Goal: Contribute content: Contribute content

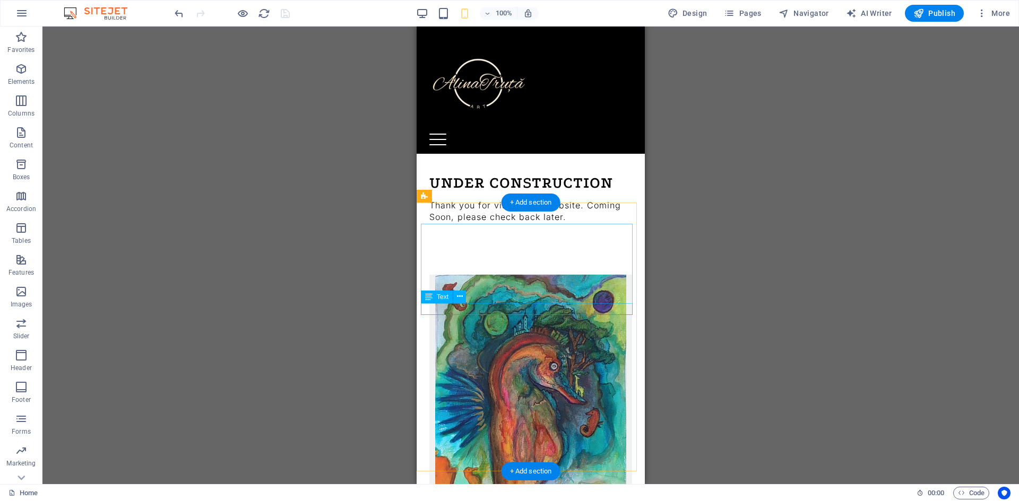
scroll to position [1993, 0]
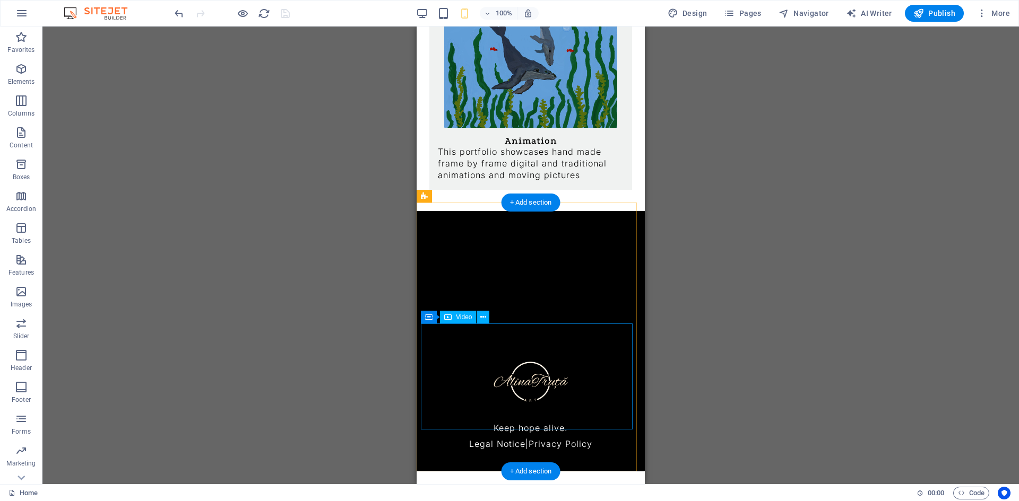
click at [478, 339] on figure at bounding box center [531, 285] width 220 height 106
select select "%"
select select "px"
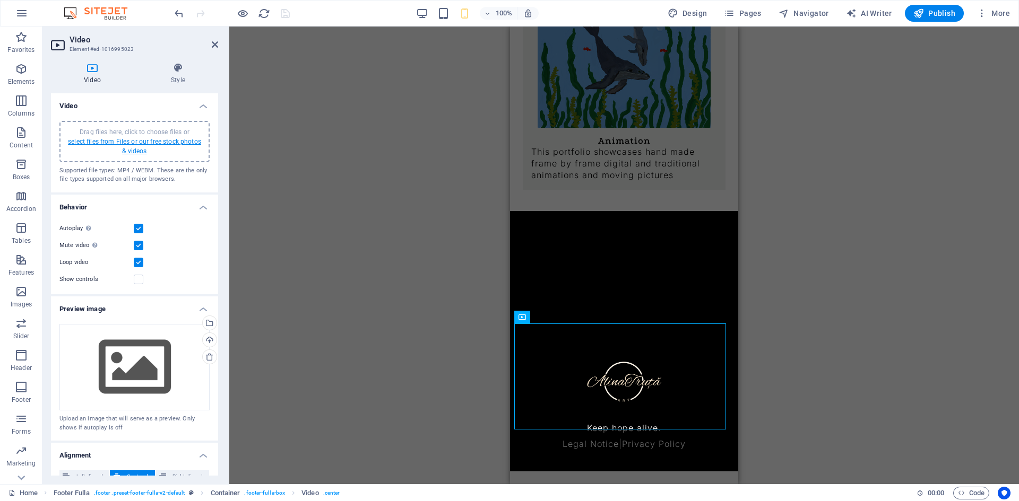
click at [110, 139] on link "select files from Files or our free stock photos & videos" at bounding box center [134, 146] width 133 height 17
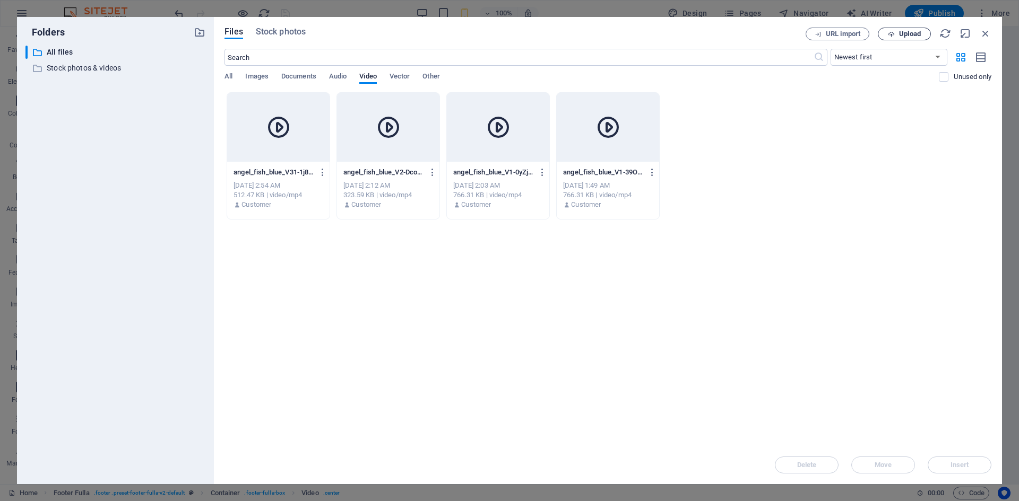
click at [914, 32] on span "Upload" at bounding box center [910, 34] width 22 height 6
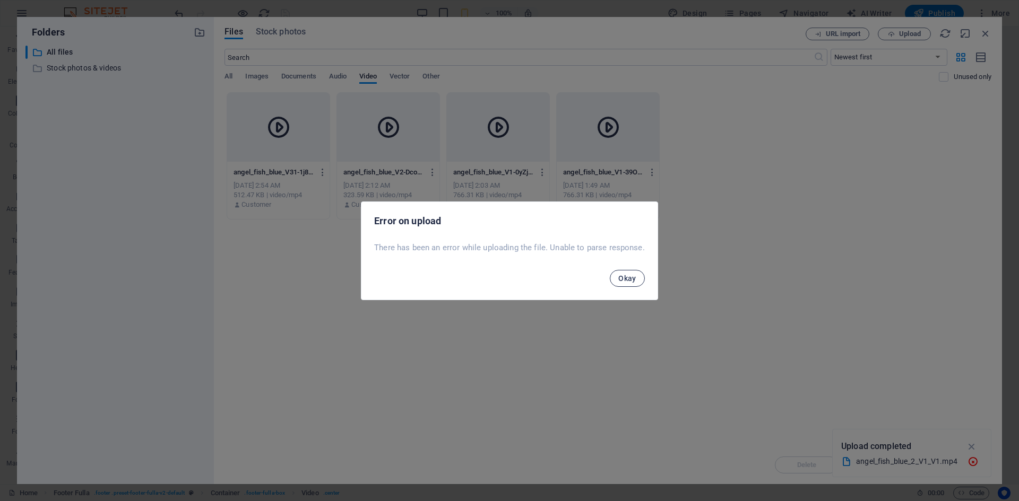
click at [617, 281] on button "Okay" at bounding box center [627, 278] width 35 height 17
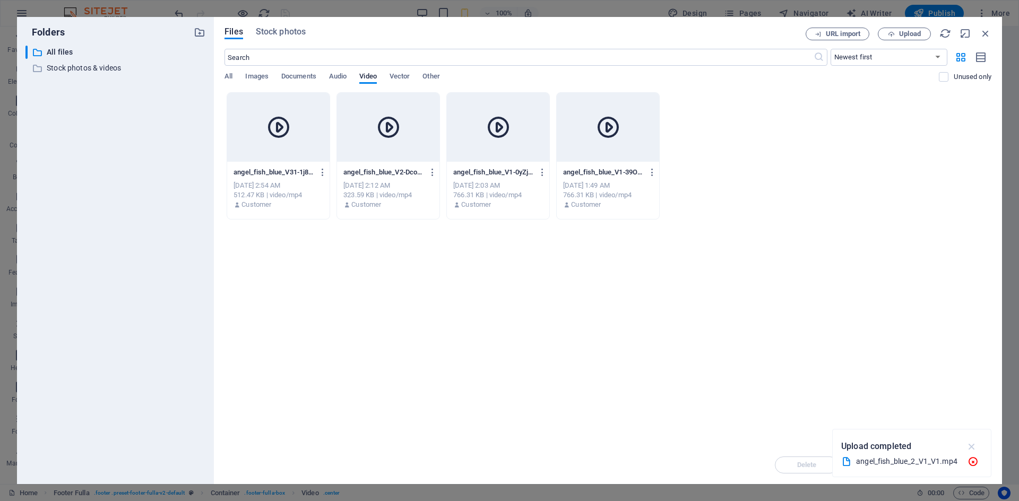
click at [974, 449] on icon "button" at bounding box center [972, 447] width 12 height 12
click at [916, 28] on button "Upload" at bounding box center [904, 34] width 53 height 13
click at [990, 28] on icon "button" at bounding box center [986, 34] width 12 height 12
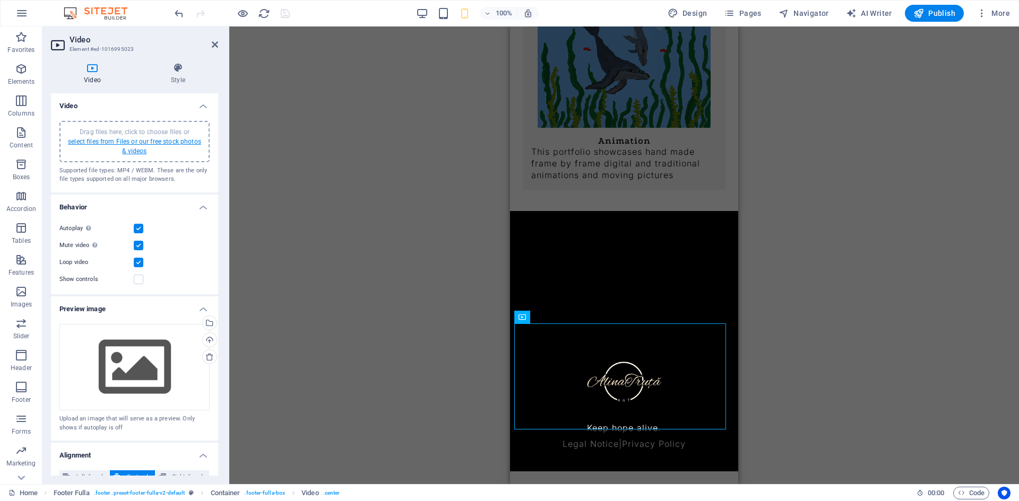
click at [150, 144] on link "select files from Files or our free stock photos & videos" at bounding box center [134, 146] width 133 height 17
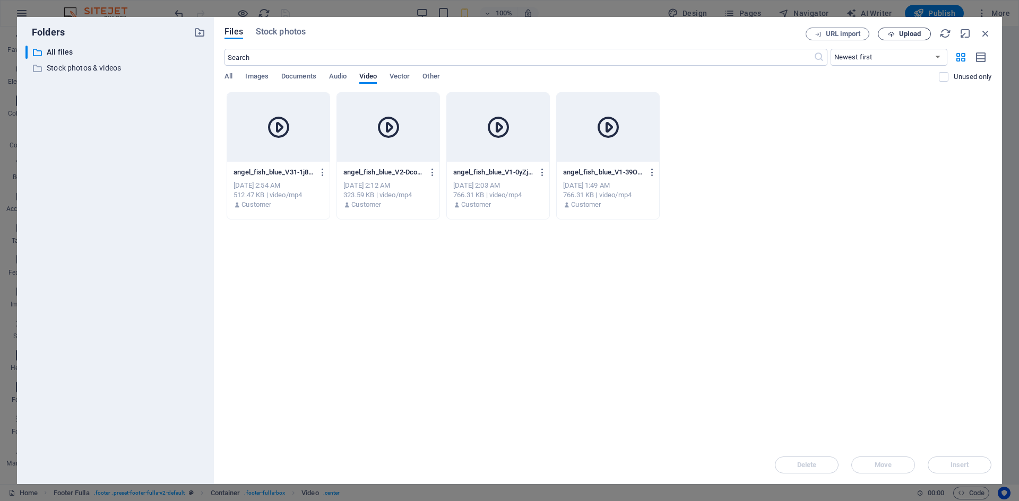
click at [912, 33] on span "Upload" at bounding box center [910, 34] width 22 height 6
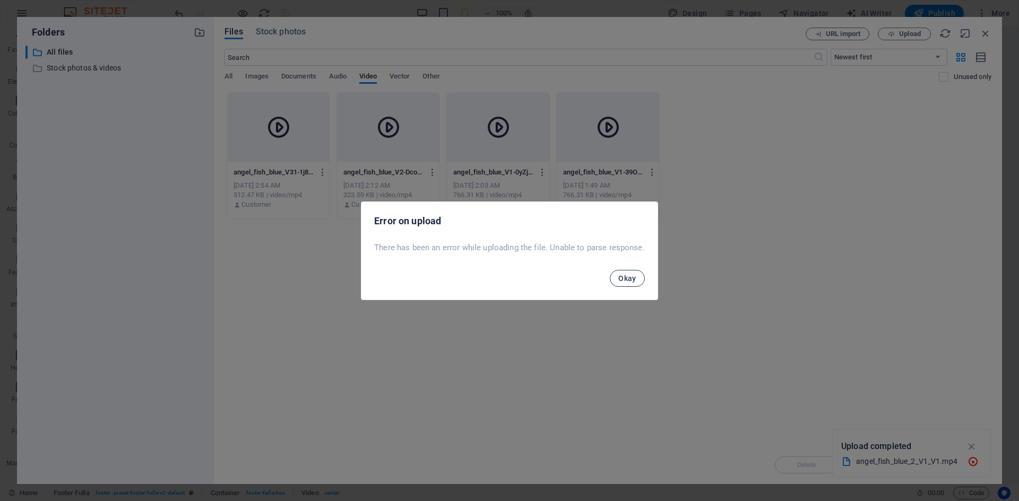
click at [619, 281] on span "Okay" at bounding box center [627, 278] width 18 height 8
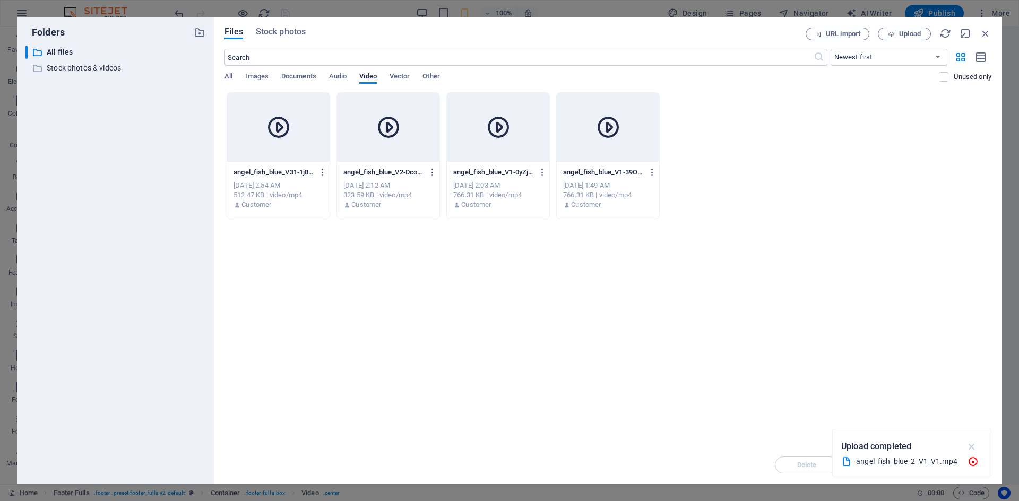
click at [972, 450] on icon "button" at bounding box center [972, 447] width 12 height 12
click at [285, 111] on div at bounding box center [278, 127] width 102 height 69
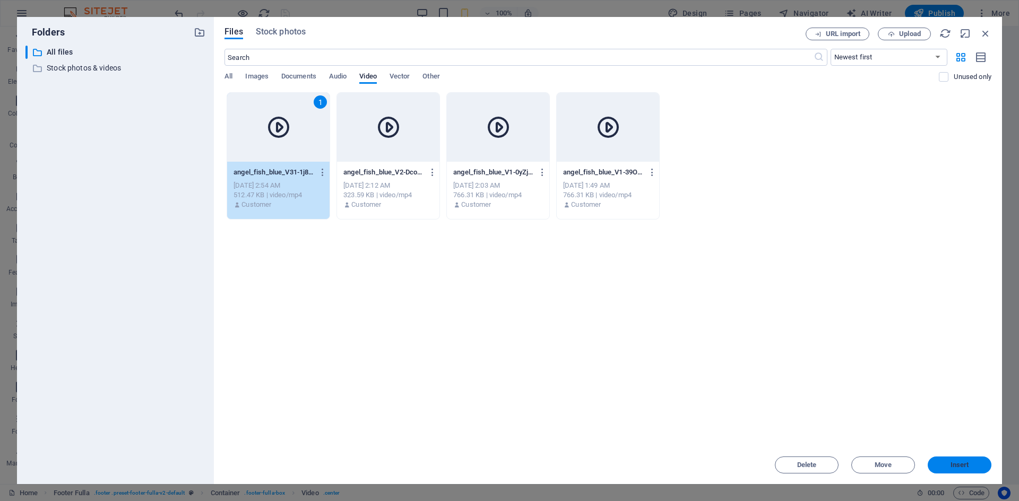
click at [950, 464] on span "Insert" at bounding box center [959, 465] width 19 height 6
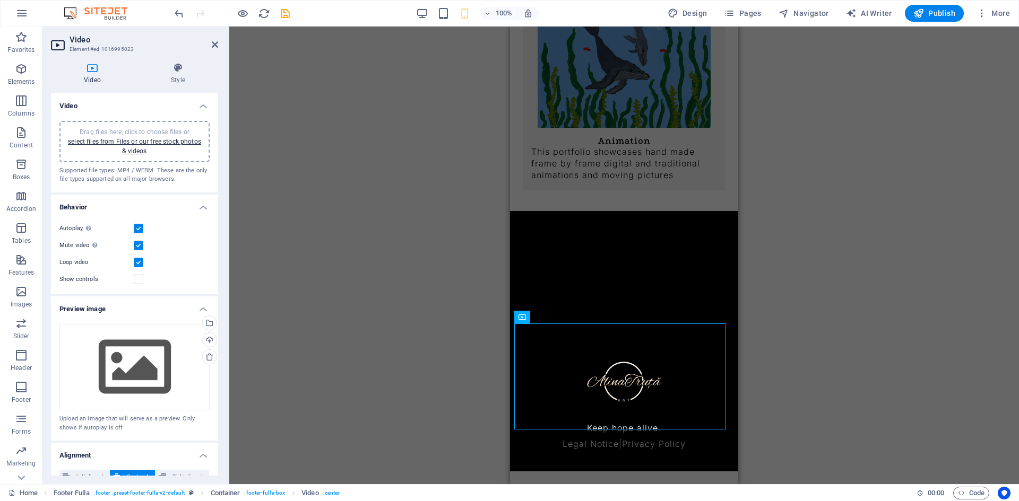
click at [157, 148] on div "Drag files here, click to choose files or select files from Files or our free s…" at bounding box center [134, 141] width 137 height 29
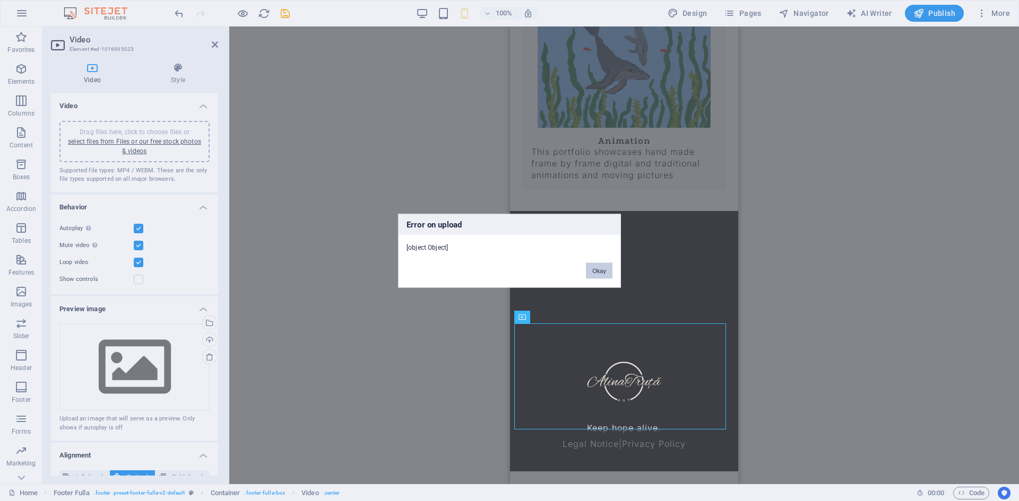
click at [596, 269] on button "Okay" at bounding box center [599, 271] width 27 height 16
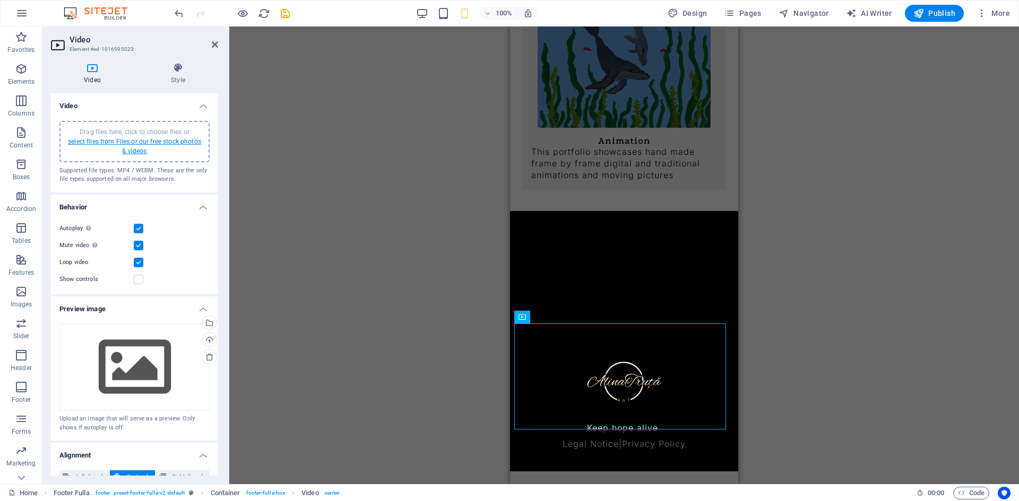
click at [143, 142] on link "select files from Files or our free stock photos & videos" at bounding box center [134, 146] width 133 height 17
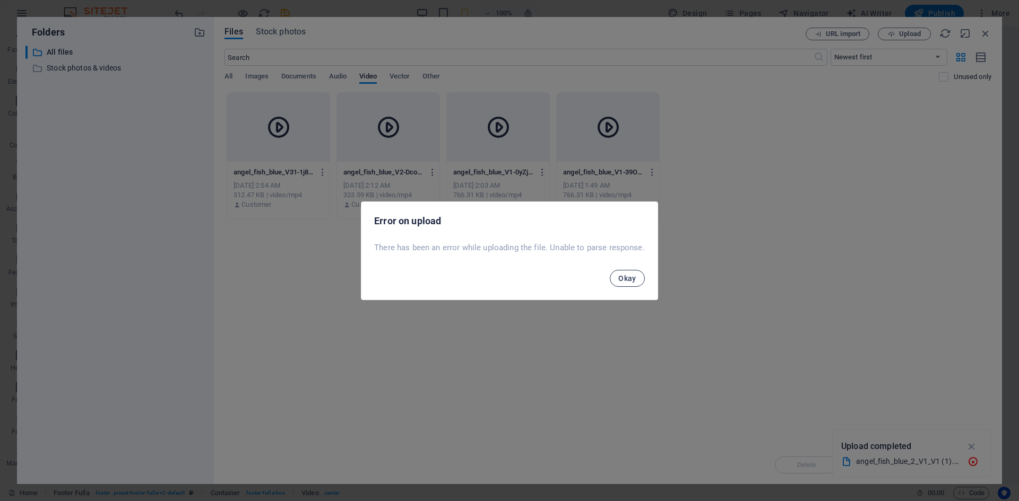
click at [635, 275] on span "Okay" at bounding box center [627, 278] width 18 height 8
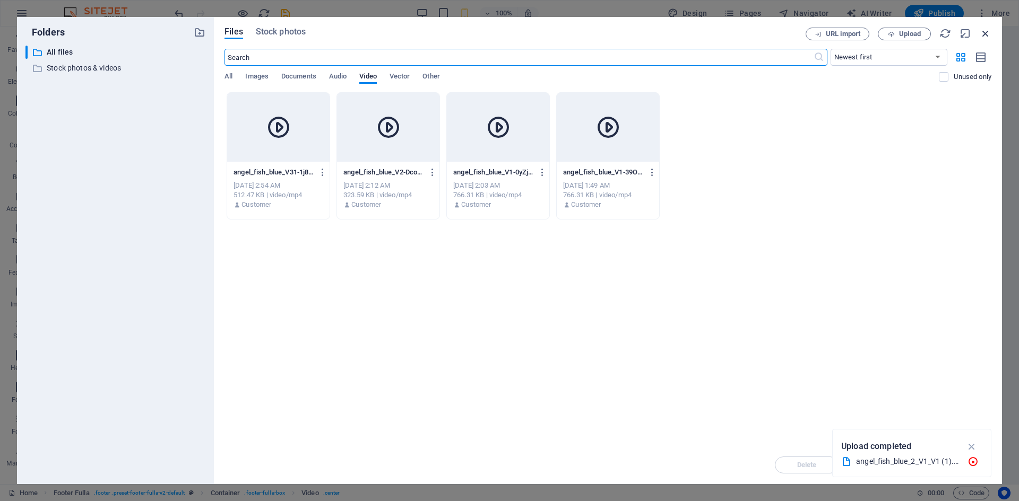
click at [986, 31] on icon "button" at bounding box center [986, 34] width 12 height 12
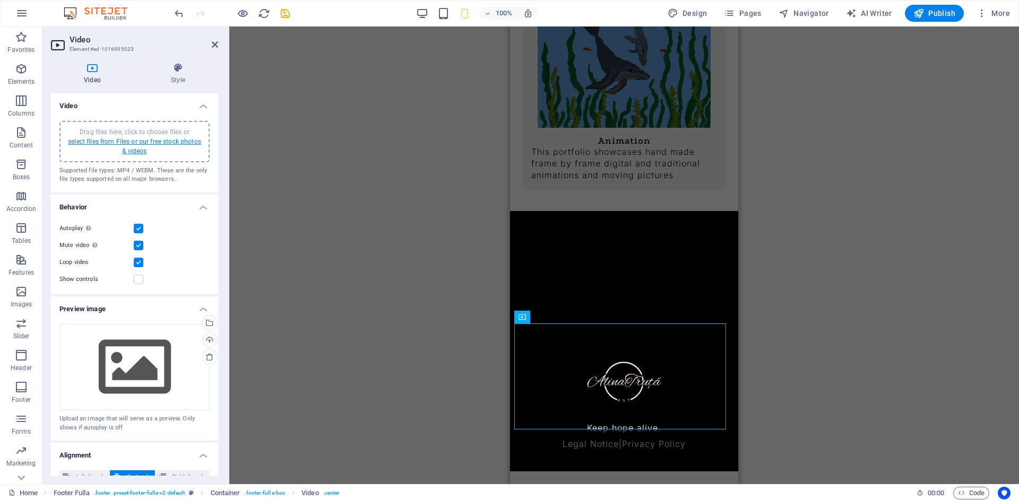
click at [137, 140] on link "select files from Files or our free stock photos & videos" at bounding box center [134, 146] width 133 height 17
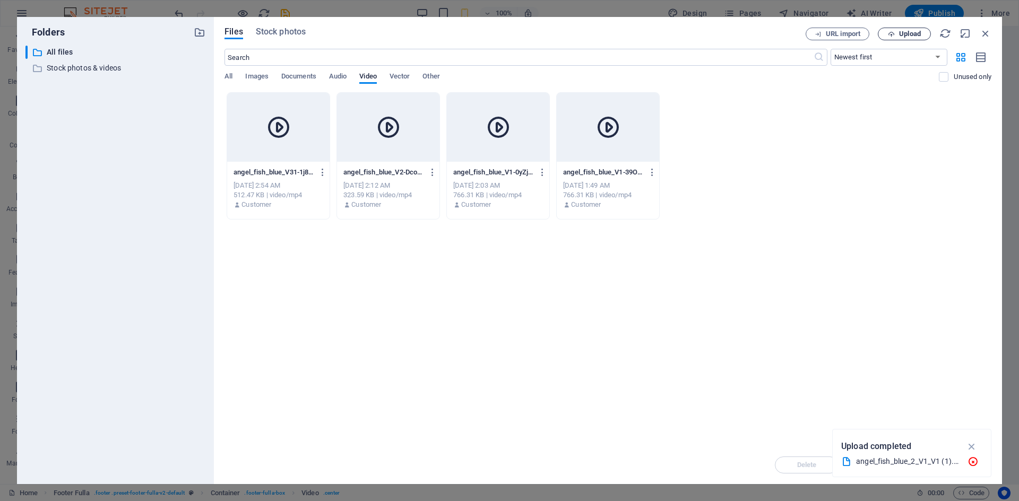
click at [909, 33] on span "Upload" at bounding box center [910, 34] width 22 height 6
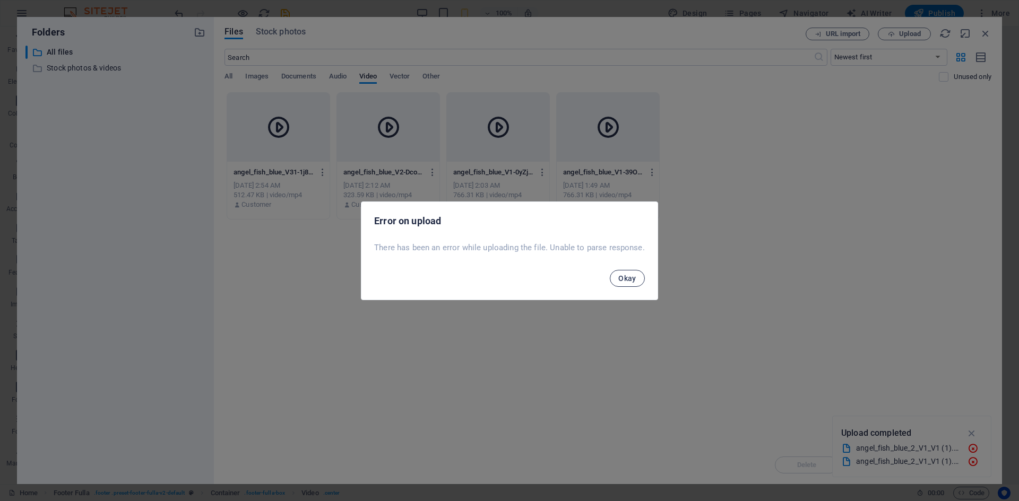
click at [616, 277] on button "Okay" at bounding box center [627, 278] width 35 height 17
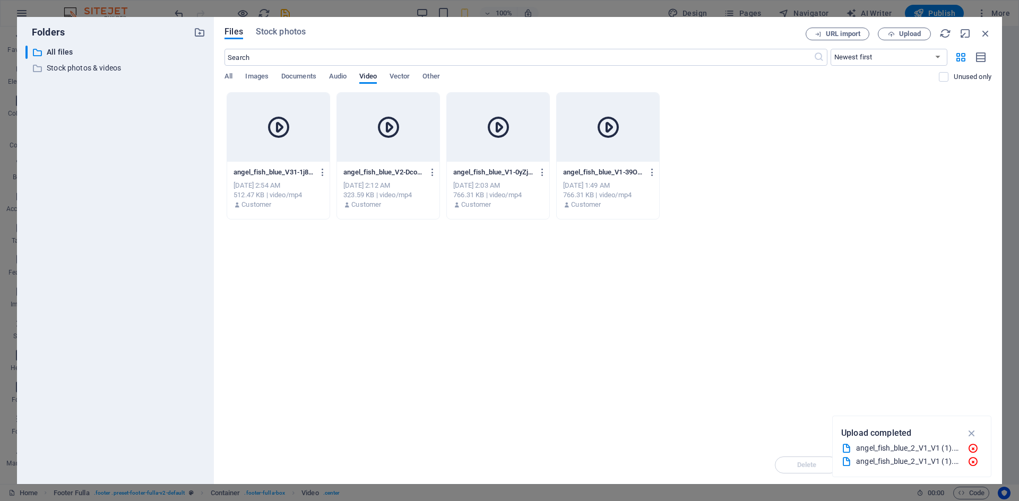
click at [937, 447] on div "angel_fish_blue_2_V1_V1 (1).mp4" at bounding box center [907, 449] width 103 height 12
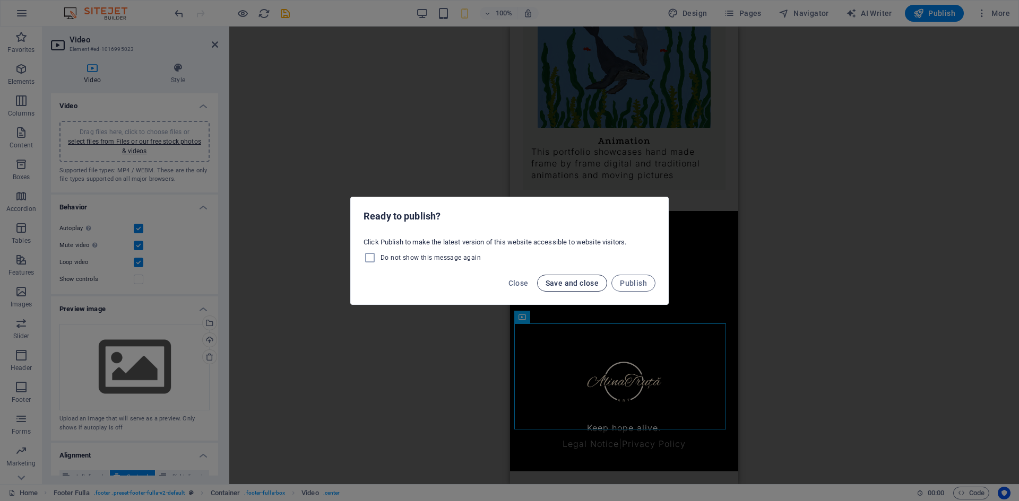
click at [578, 284] on span "Save and close" at bounding box center [573, 283] width 54 height 8
